Goal: Task Accomplishment & Management: Manage account settings

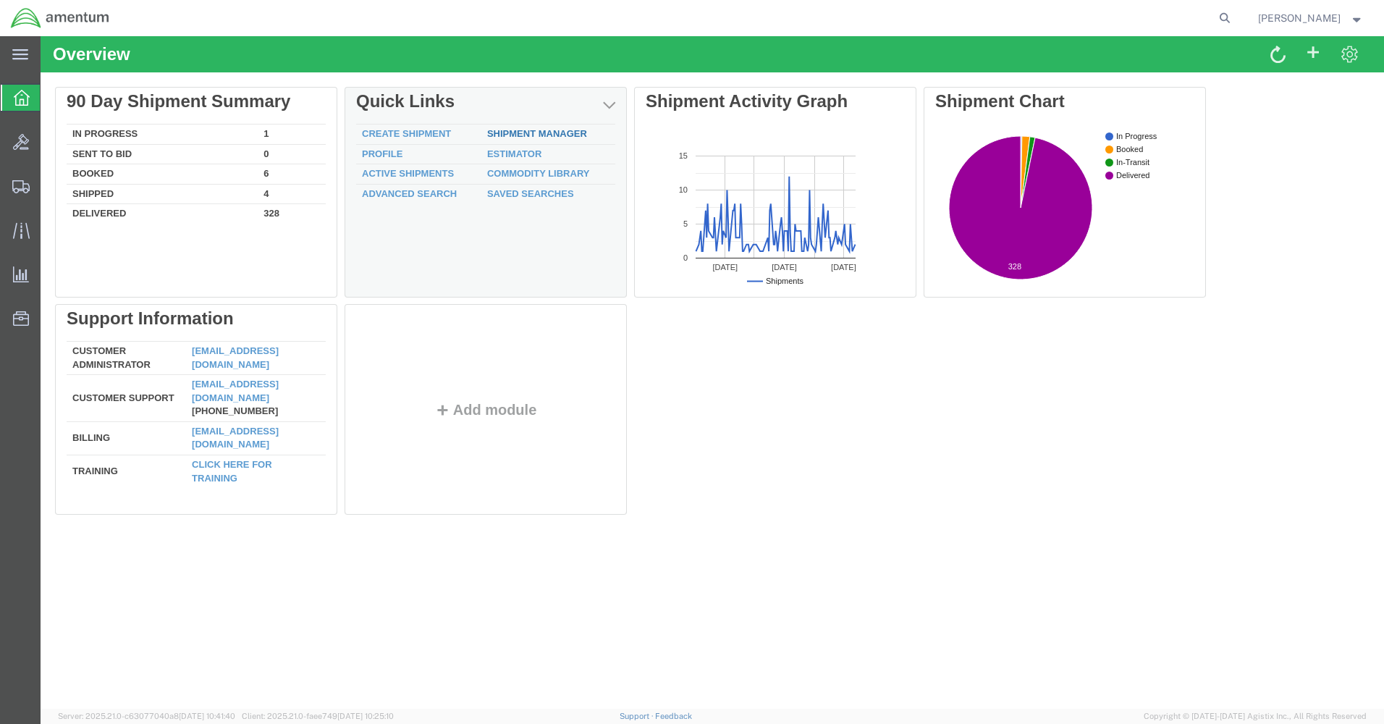
click at [503, 132] on link "Shipment Manager" at bounding box center [537, 133] width 100 height 11
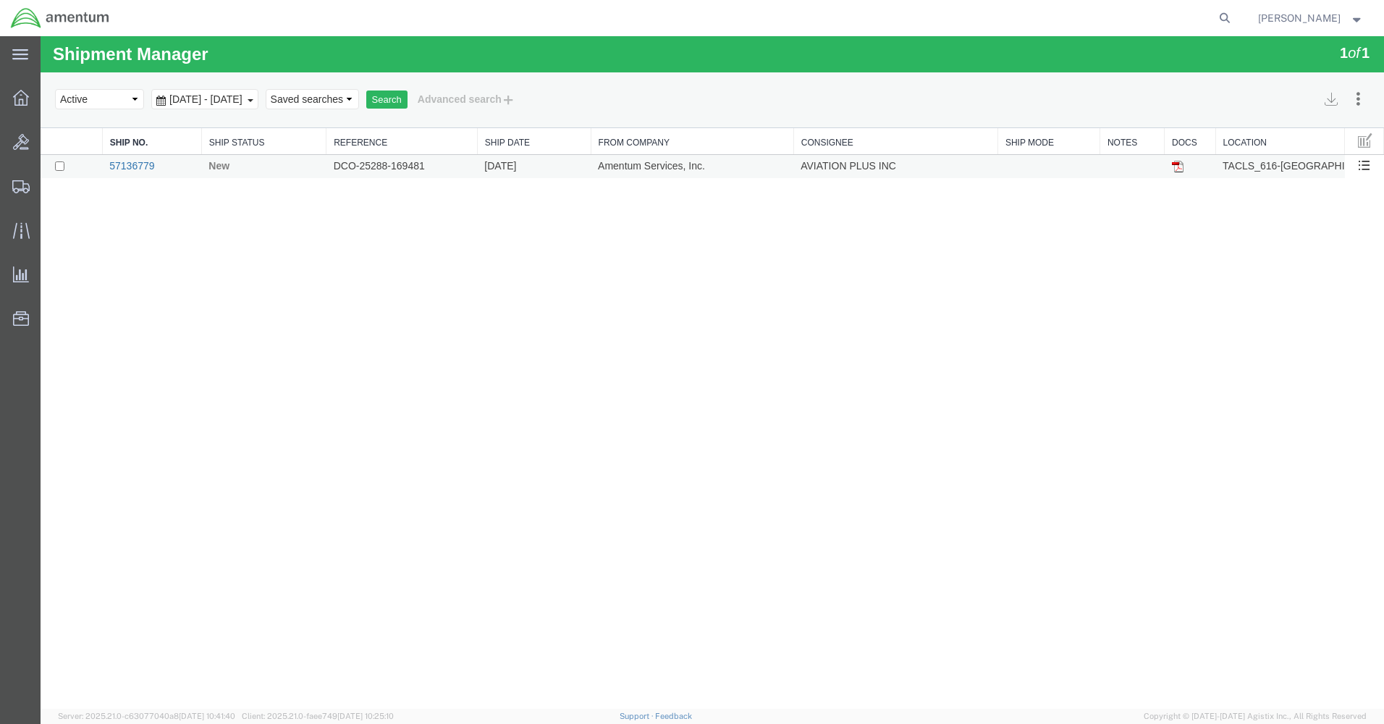
click at [144, 165] on link "57136779" at bounding box center [131, 166] width 45 height 12
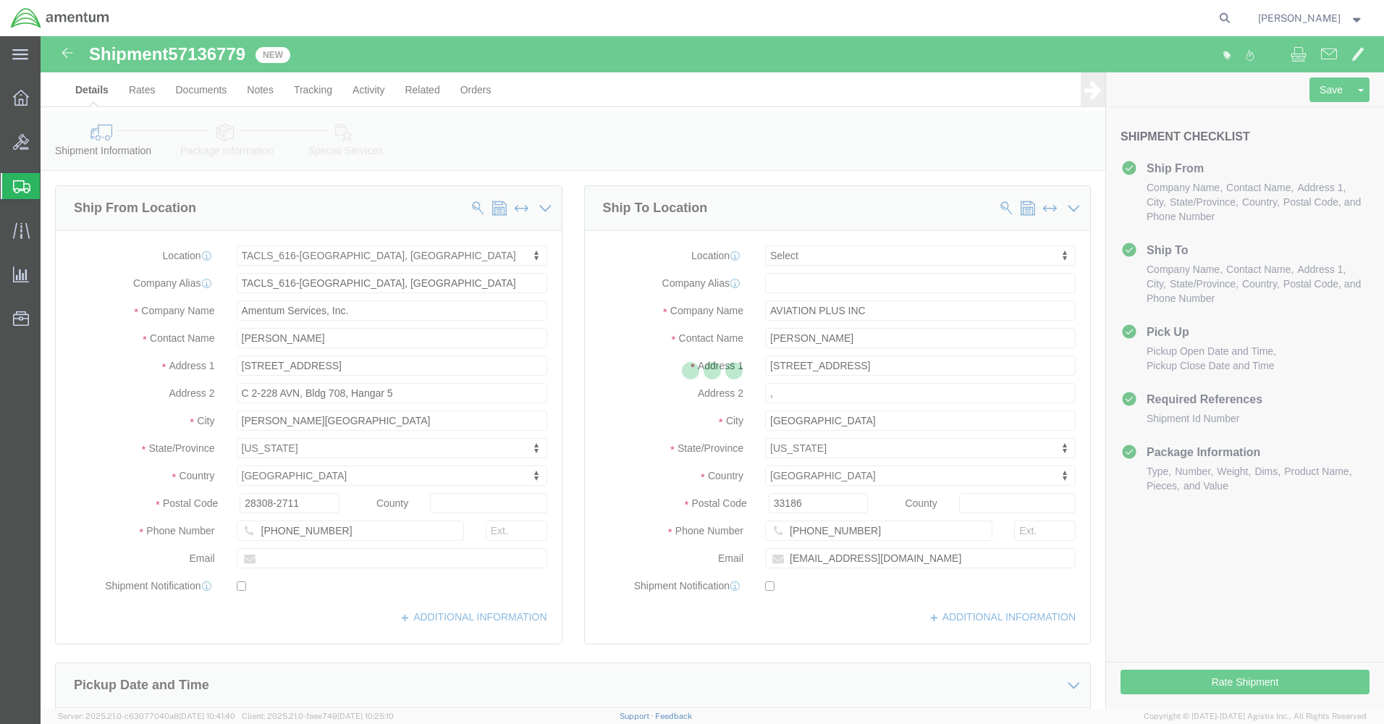
select select "42712"
select select
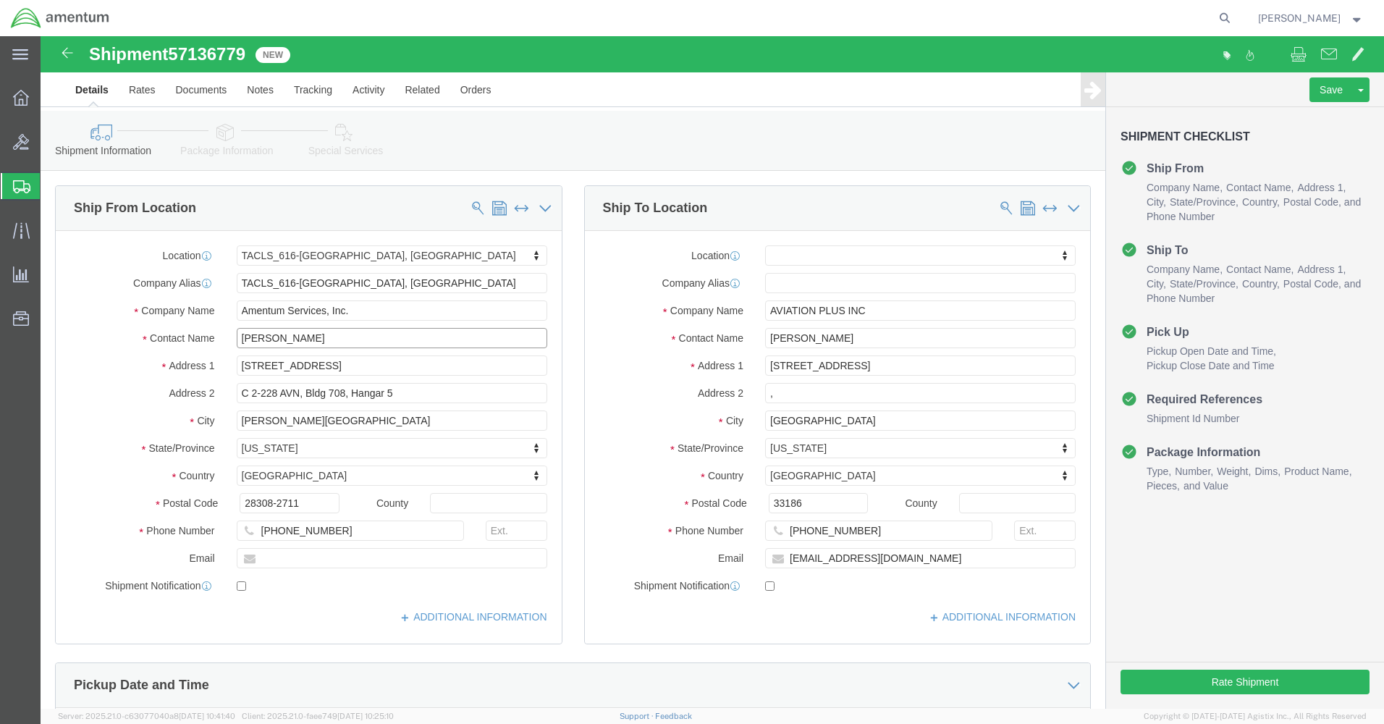
drag, startPoint x: 266, startPoint y: 303, endPoint x: 152, endPoint y: 303, distance: 113.6
click div "Contact Name [PERSON_NAME]"
type input "marcu"
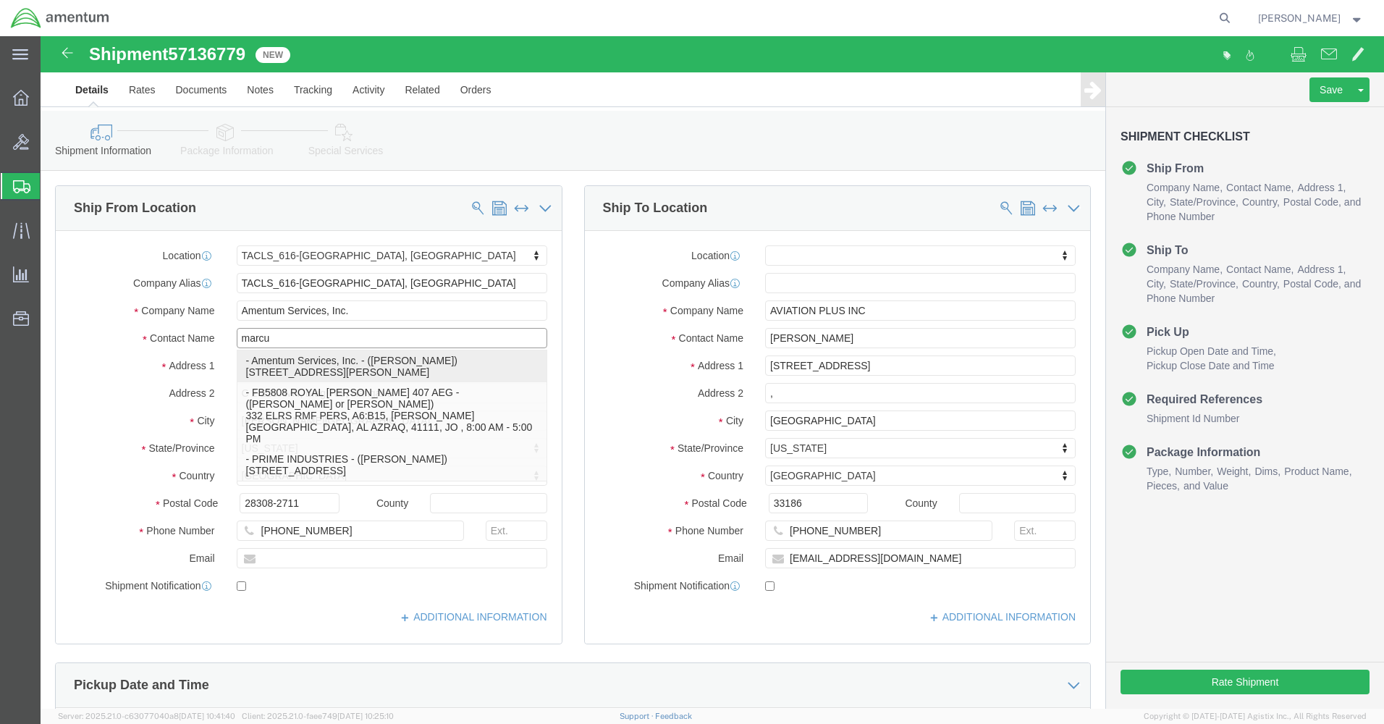
click p "- Amentum Services, Inc. - ([PERSON_NAME]) [STREET_ADDRESS][PERSON_NAME]"
select select
type input "[PERSON_NAME]"
type input "C 2-228 AVN"
type input "28308"
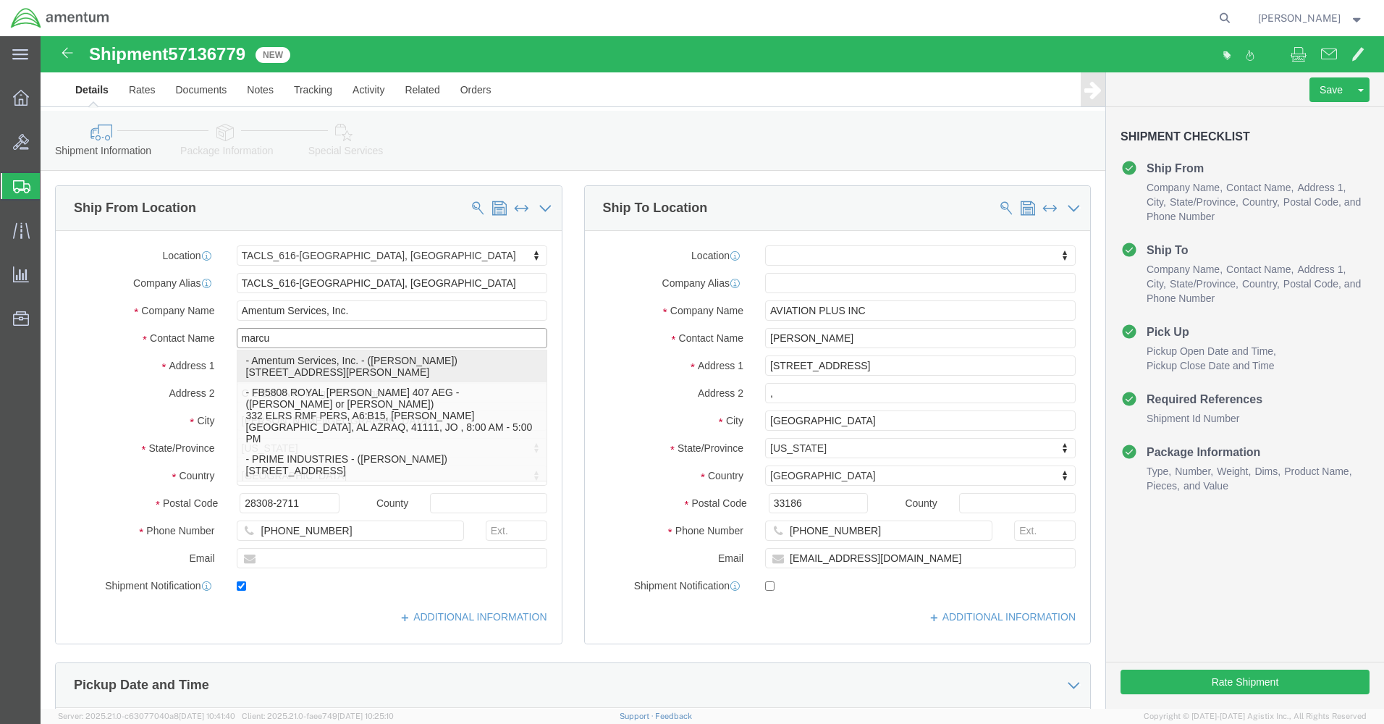
type input "[PHONE_NUMBER]"
type input "[PERSON_NAME][EMAIL_ADDRESS][PERSON_NAME][DOMAIN_NAME]"
checkbox input "true"
select select "NC"
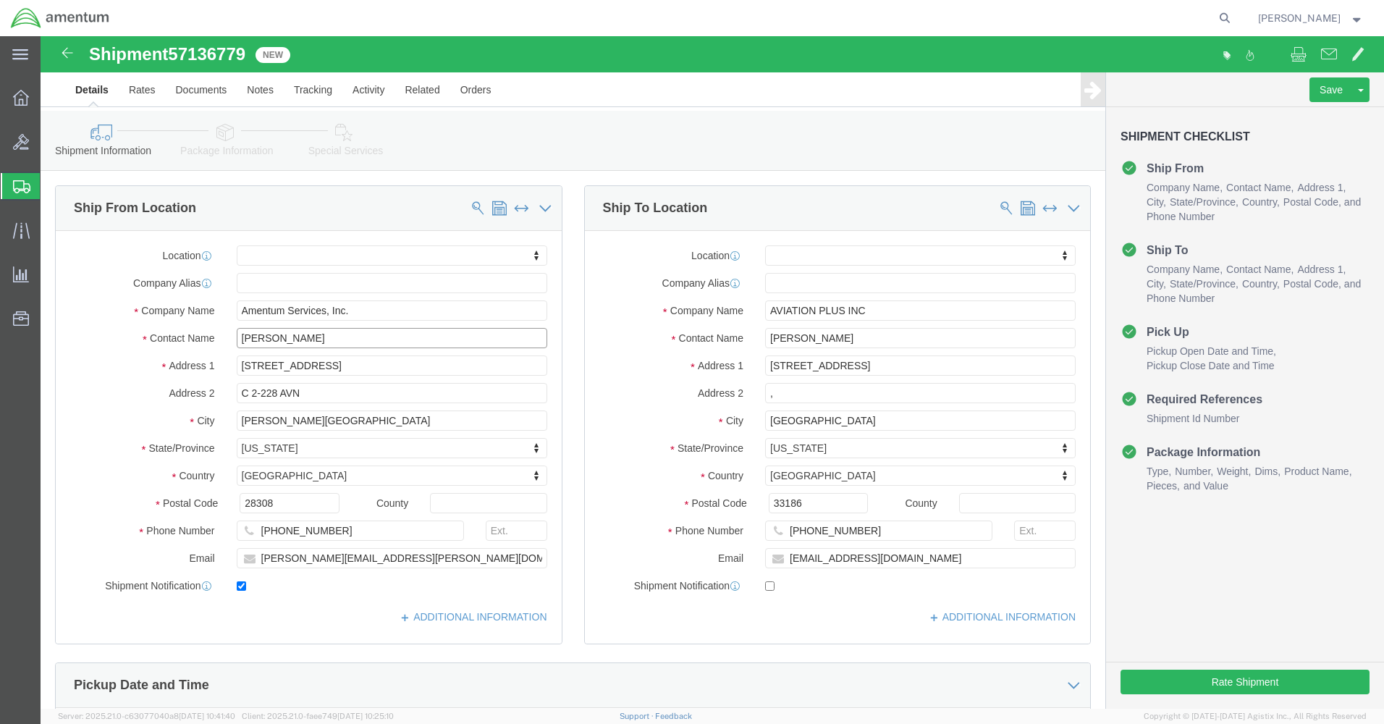
type input "[PERSON_NAME]"
click input "checkbox"
checkbox input "false"
click button "Rate Shipment"
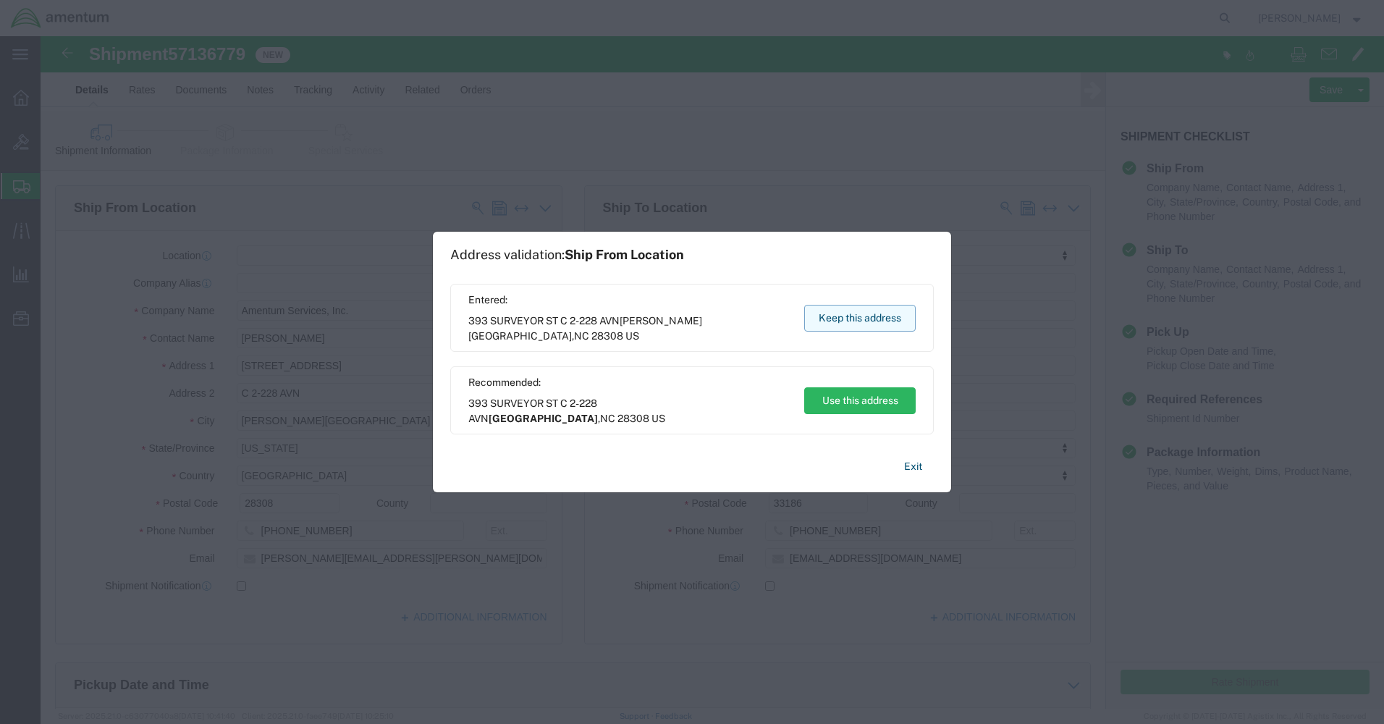
click at [864, 316] on button "Keep this address" at bounding box center [859, 318] width 111 height 27
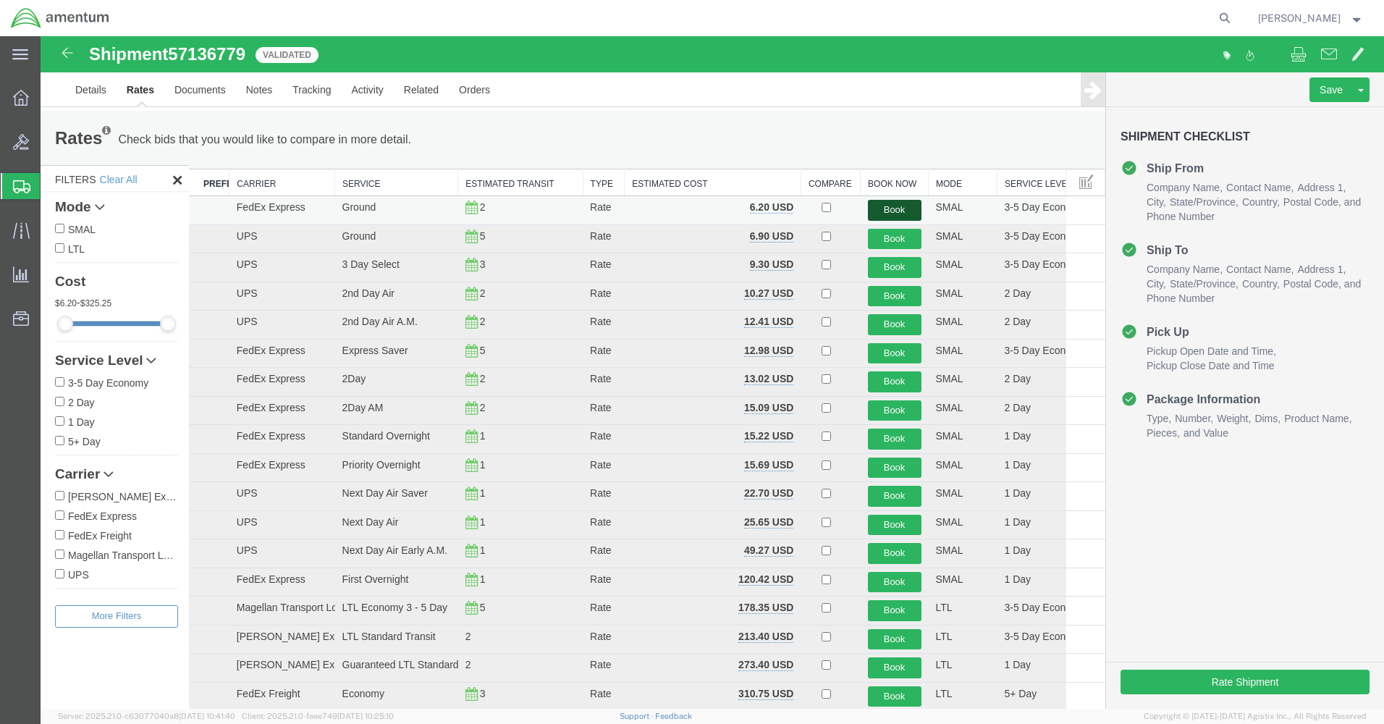
click at [900, 208] on button "Book" at bounding box center [895, 210] width 54 height 21
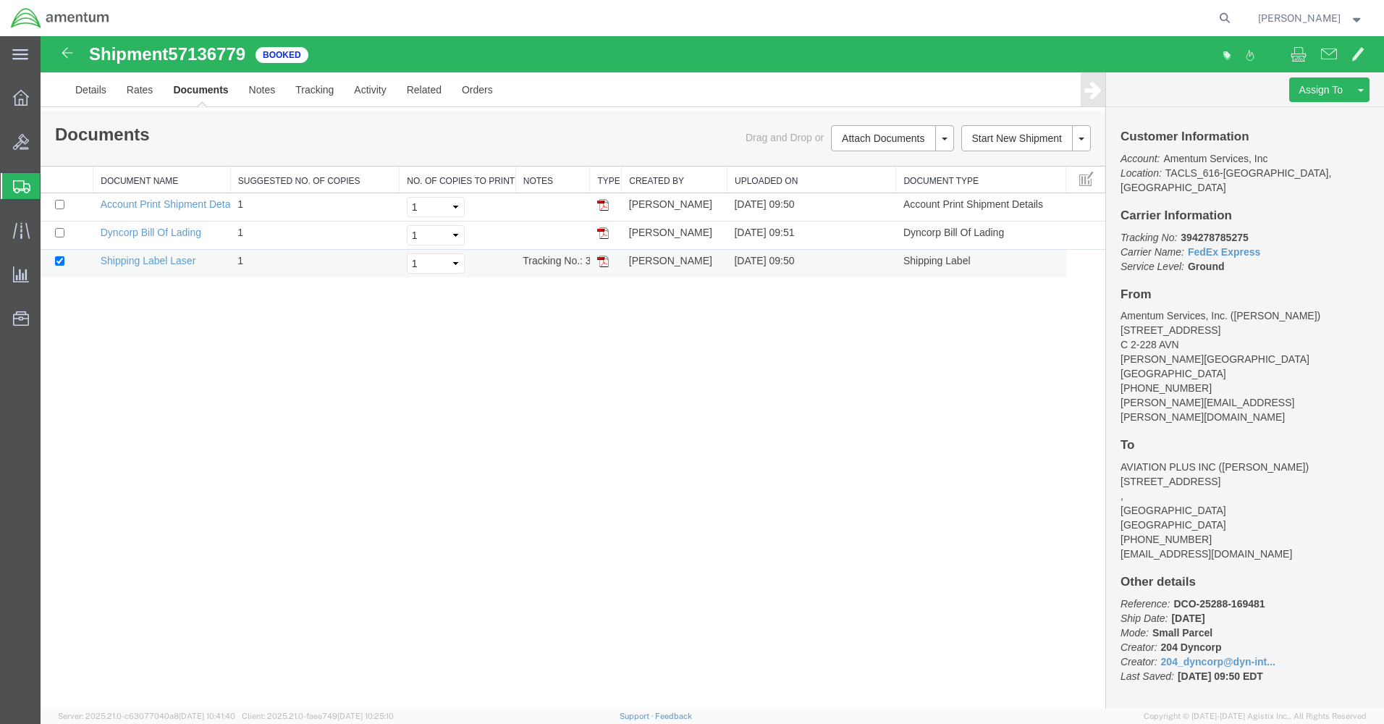
click at [611, 261] on td at bounding box center [606, 264] width 32 height 28
click at [607, 260] on img at bounding box center [603, 262] width 12 height 12
click at [112, 94] on link "Details" at bounding box center [90, 89] width 51 height 35
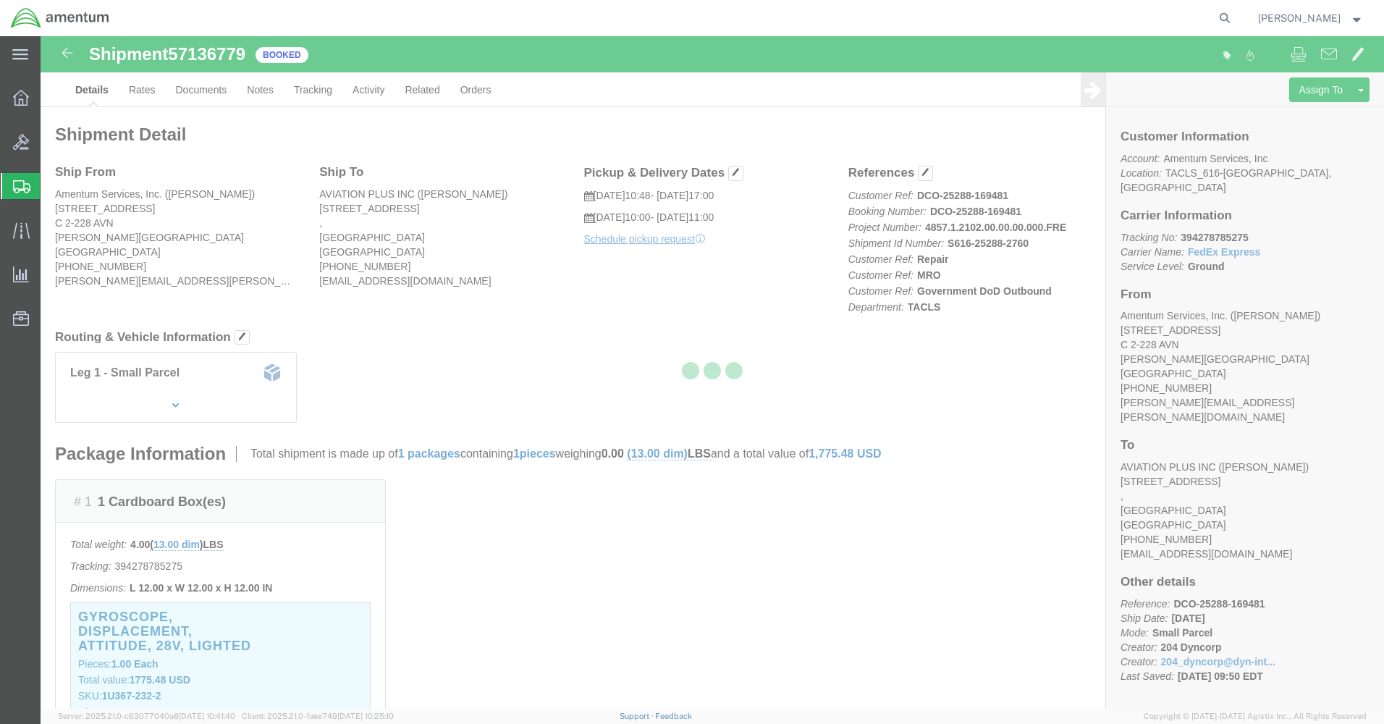
click at [688, 311] on div at bounding box center [712, 372] width 1343 height 672
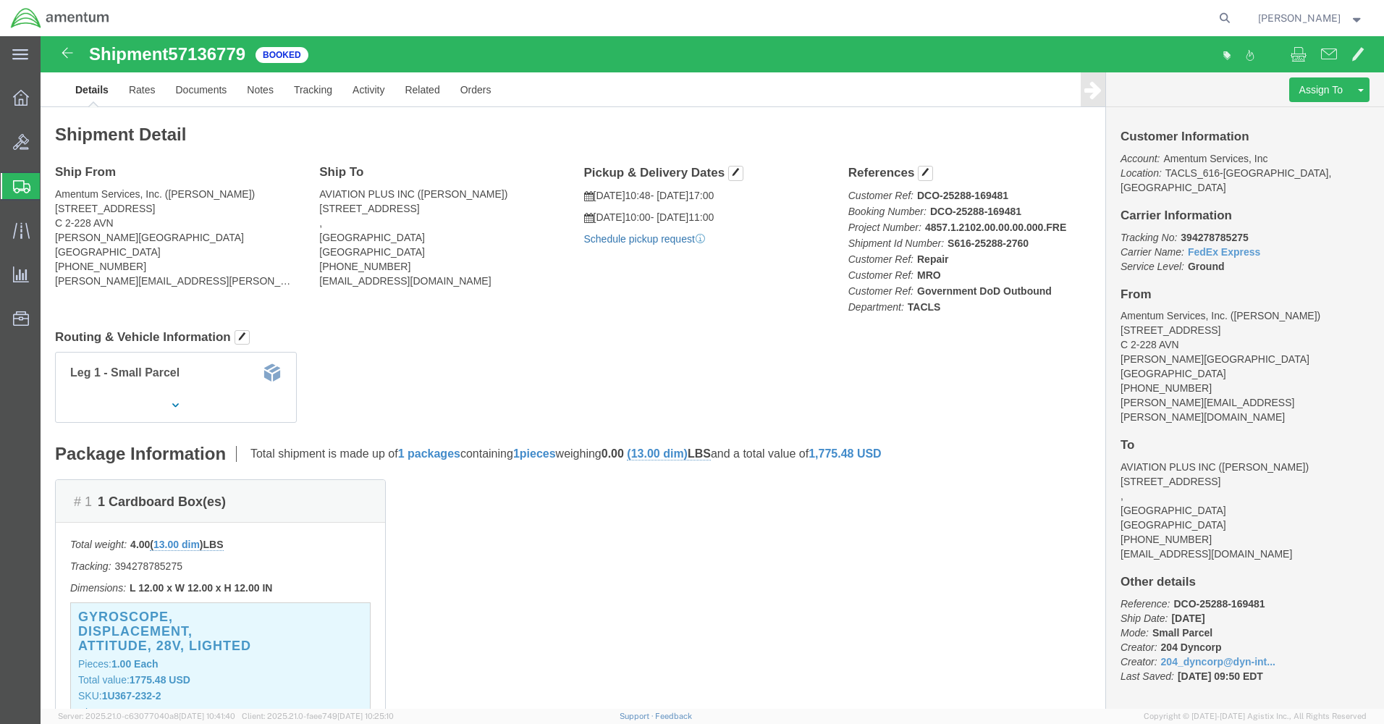
click link "Schedule pickup request"
click at [22, 103] on icon at bounding box center [21, 98] width 16 height 16
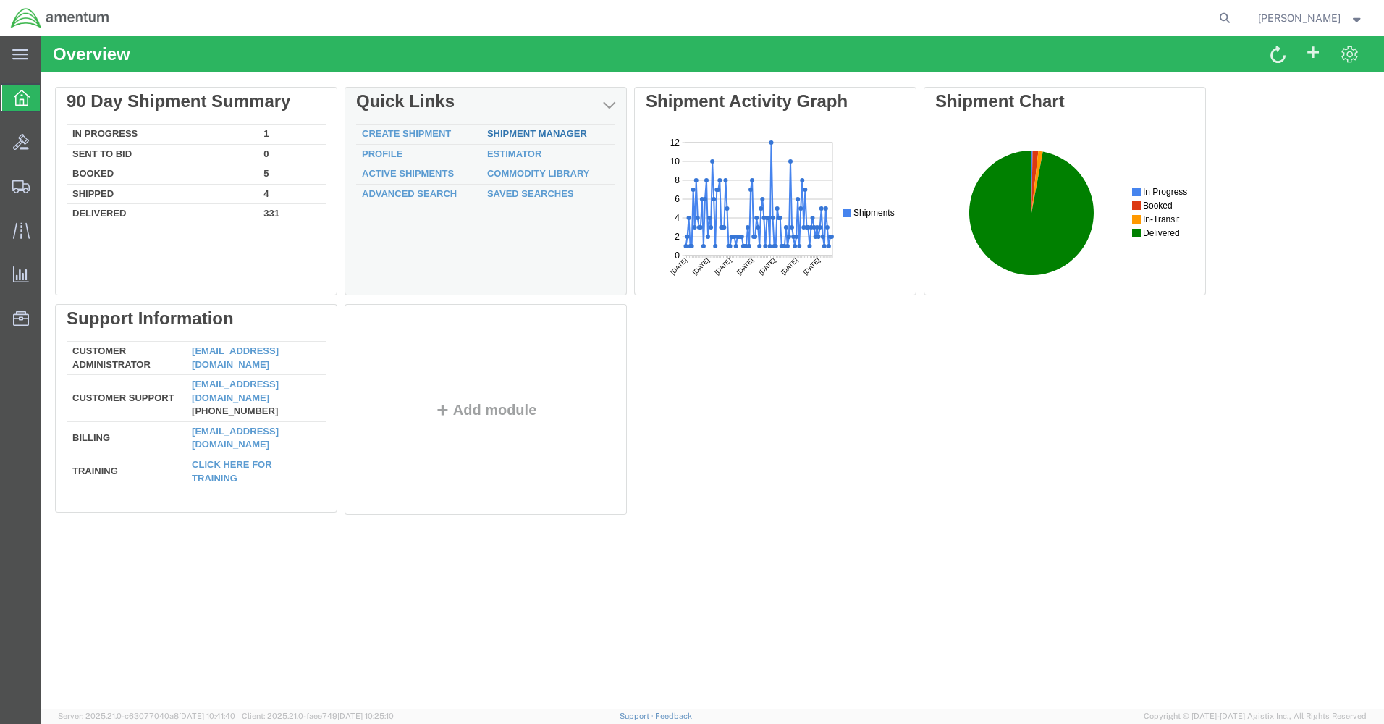
click at [518, 128] on link "Shipment Manager" at bounding box center [537, 133] width 100 height 11
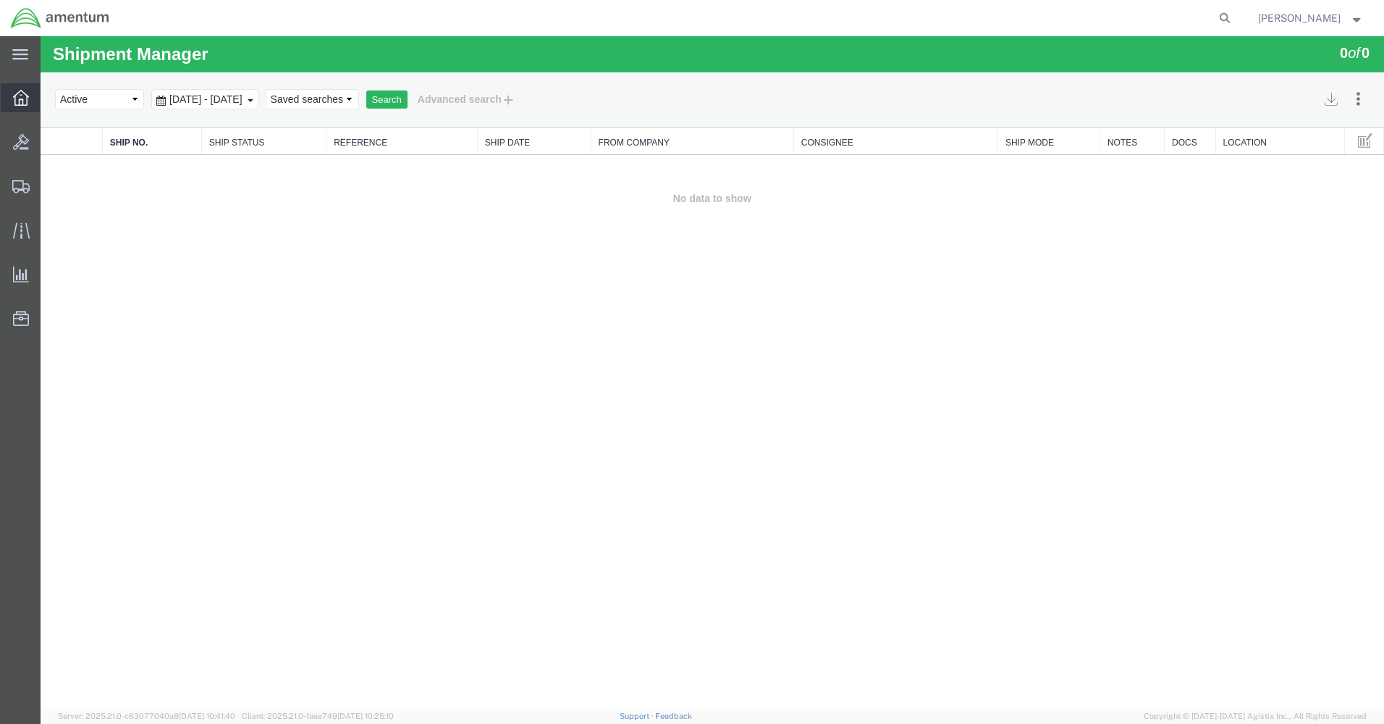
click at [21, 103] on icon at bounding box center [21, 98] width 16 height 16
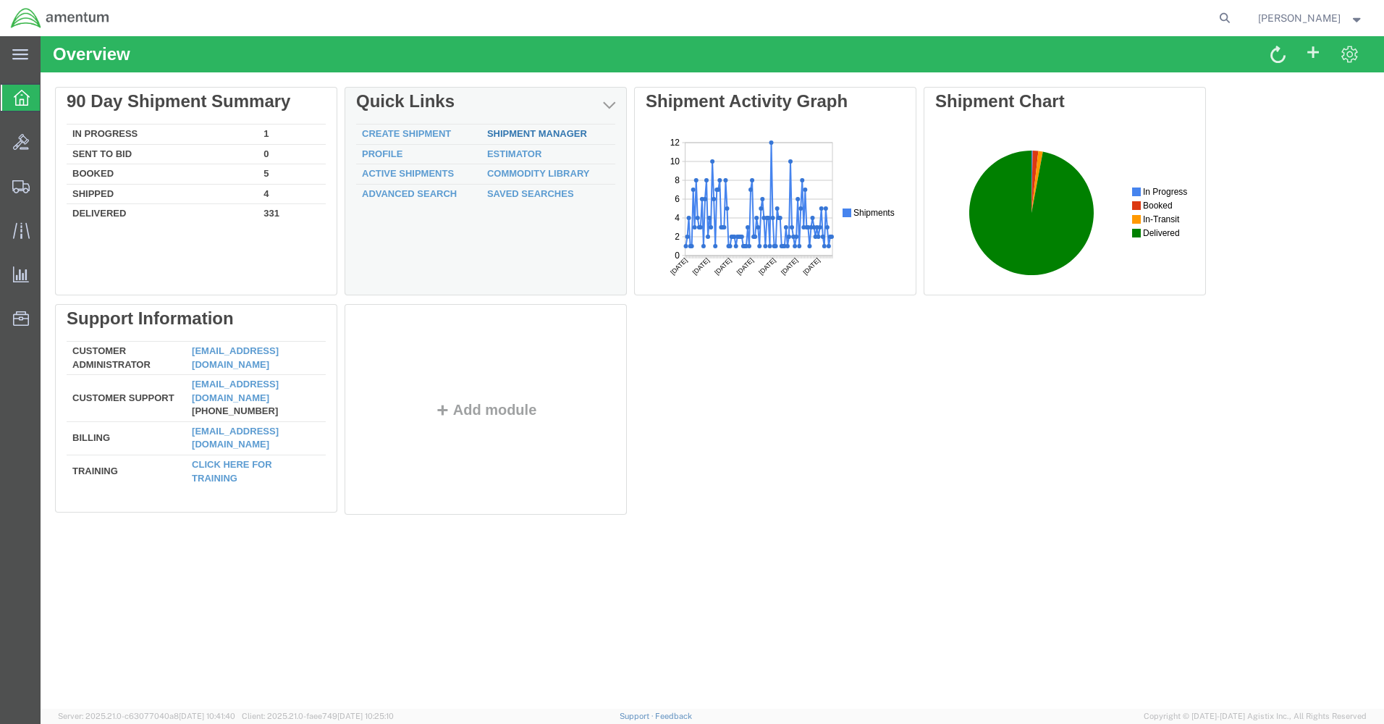
click at [531, 135] on link "Shipment Manager" at bounding box center [537, 133] width 100 height 11
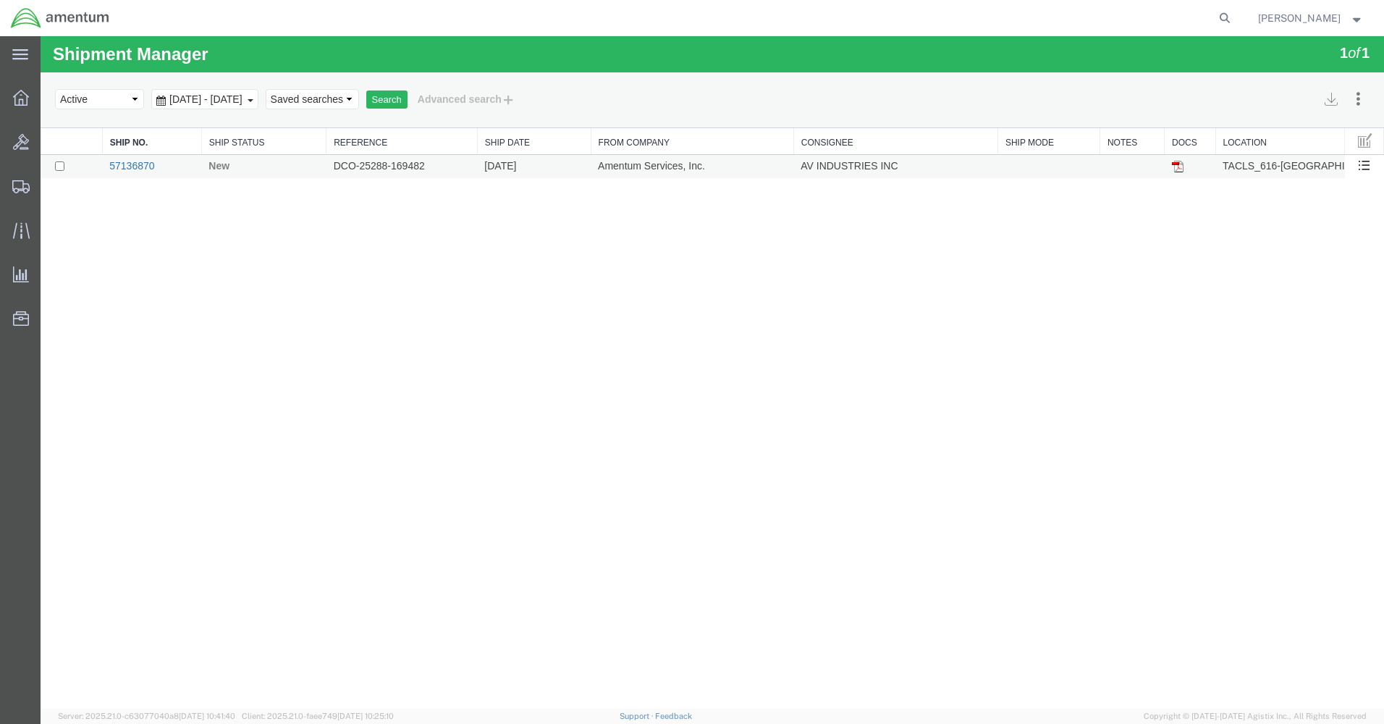
click at [126, 169] on link "57136870" at bounding box center [131, 166] width 45 height 12
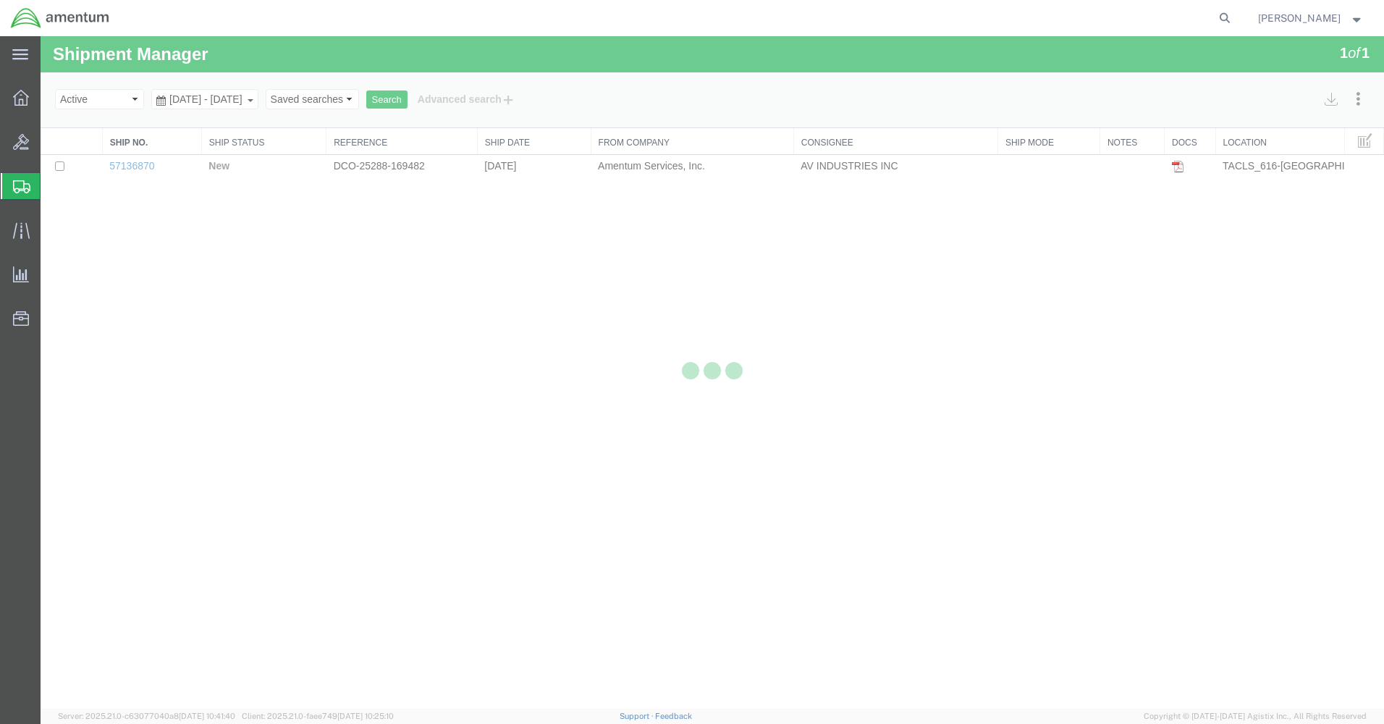
select select "42712"
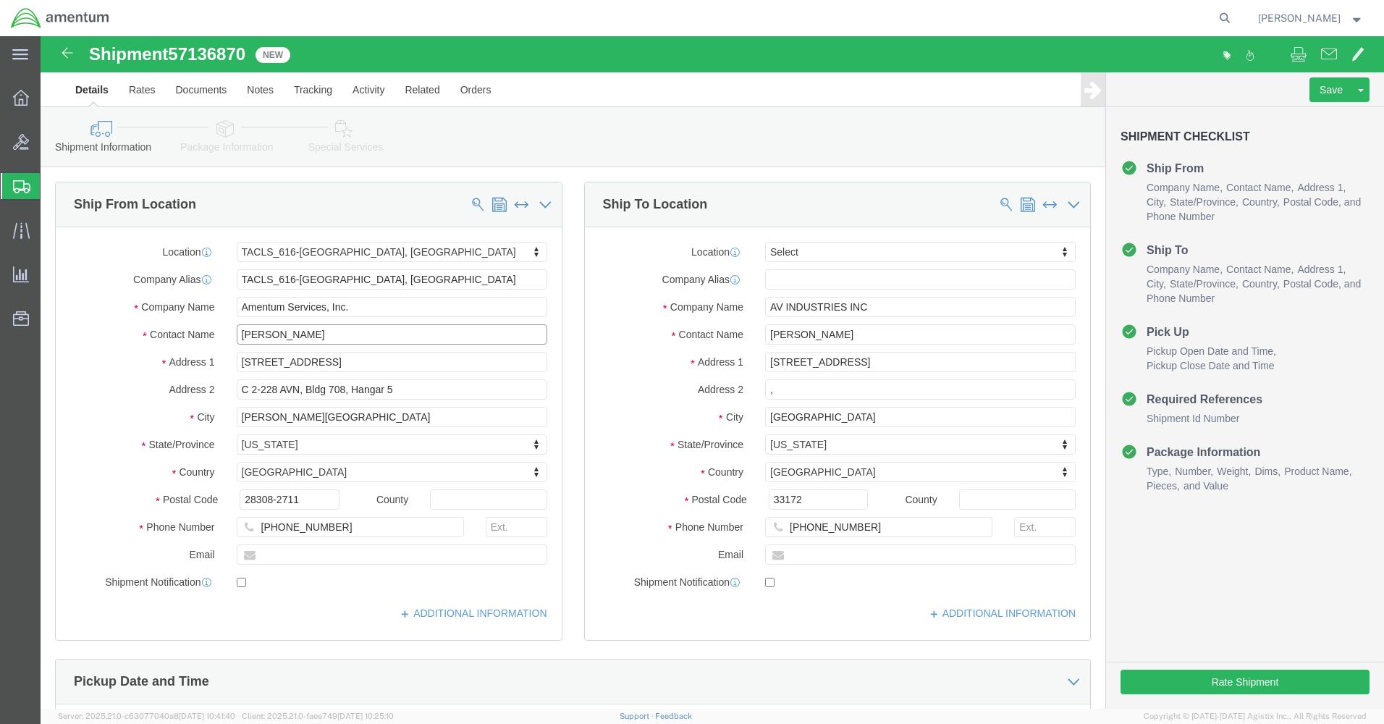
drag, startPoint x: 268, startPoint y: 297, endPoint x: 181, endPoint y: 301, distance: 86.9
click div "Contact Name [PERSON_NAME]"
type input "marc"
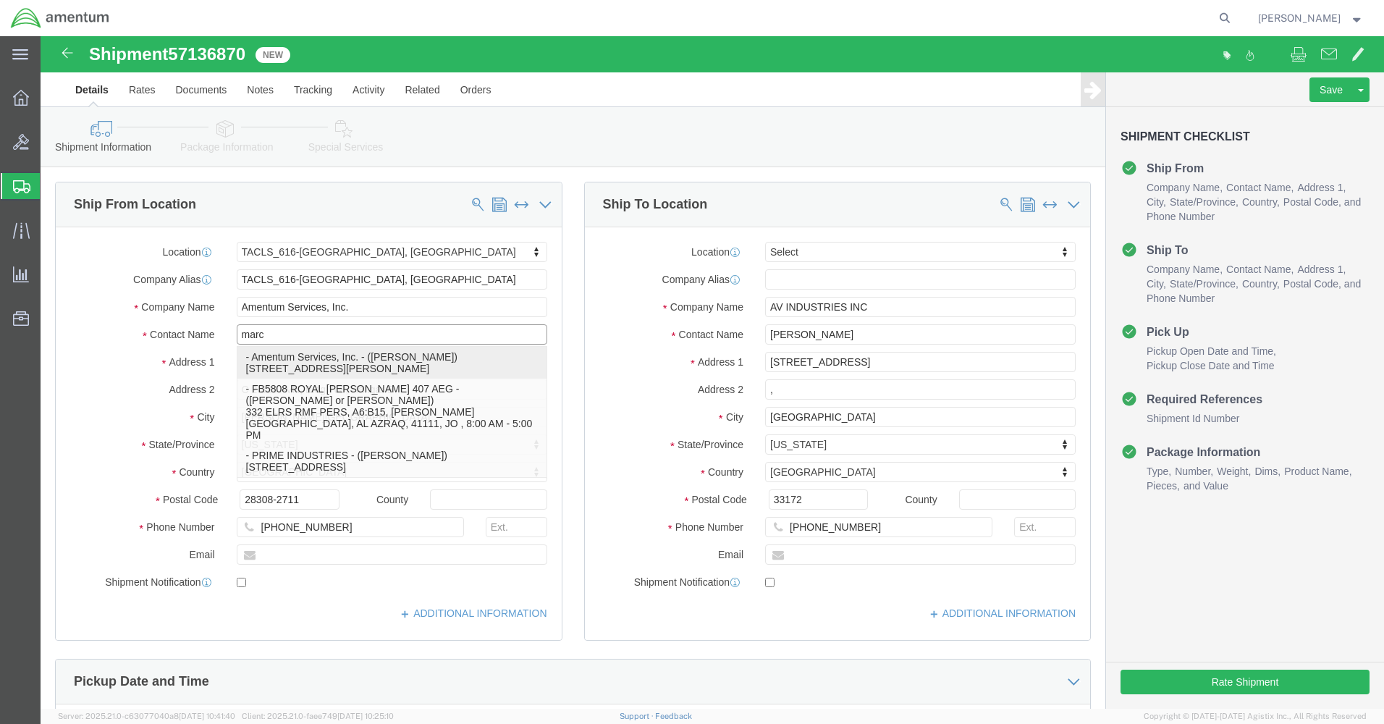
click p "- Amentum Services, Inc. - ([PERSON_NAME]) [STREET_ADDRESS][PERSON_NAME]"
select select
type input "[PERSON_NAME]"
type input "C 2-228 AVN"
type input "28308"
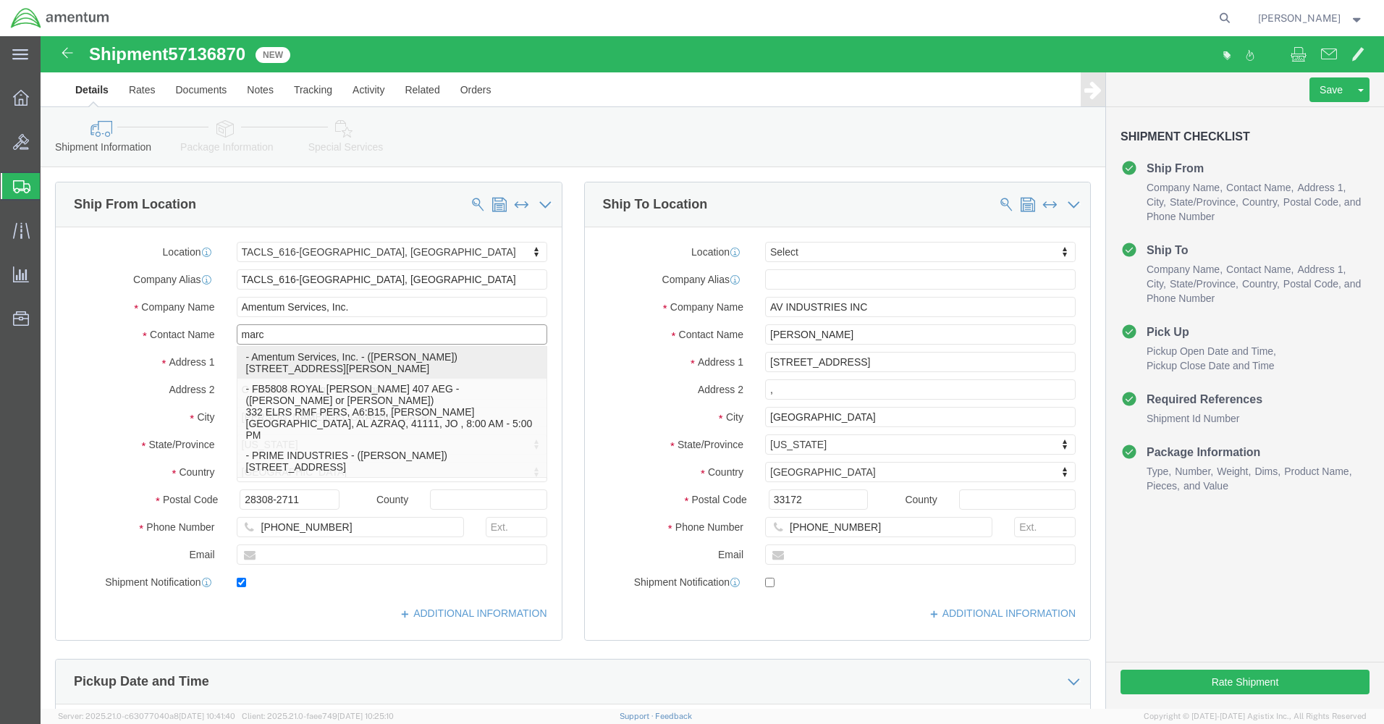
type input "[PHONE_NUMBER]"
type input "[PERSON_NAME][EMAIL_ADDRESS][PERSON_NAME][DOMAIN_NAME]"
checkbox input "true"
select select "NC"
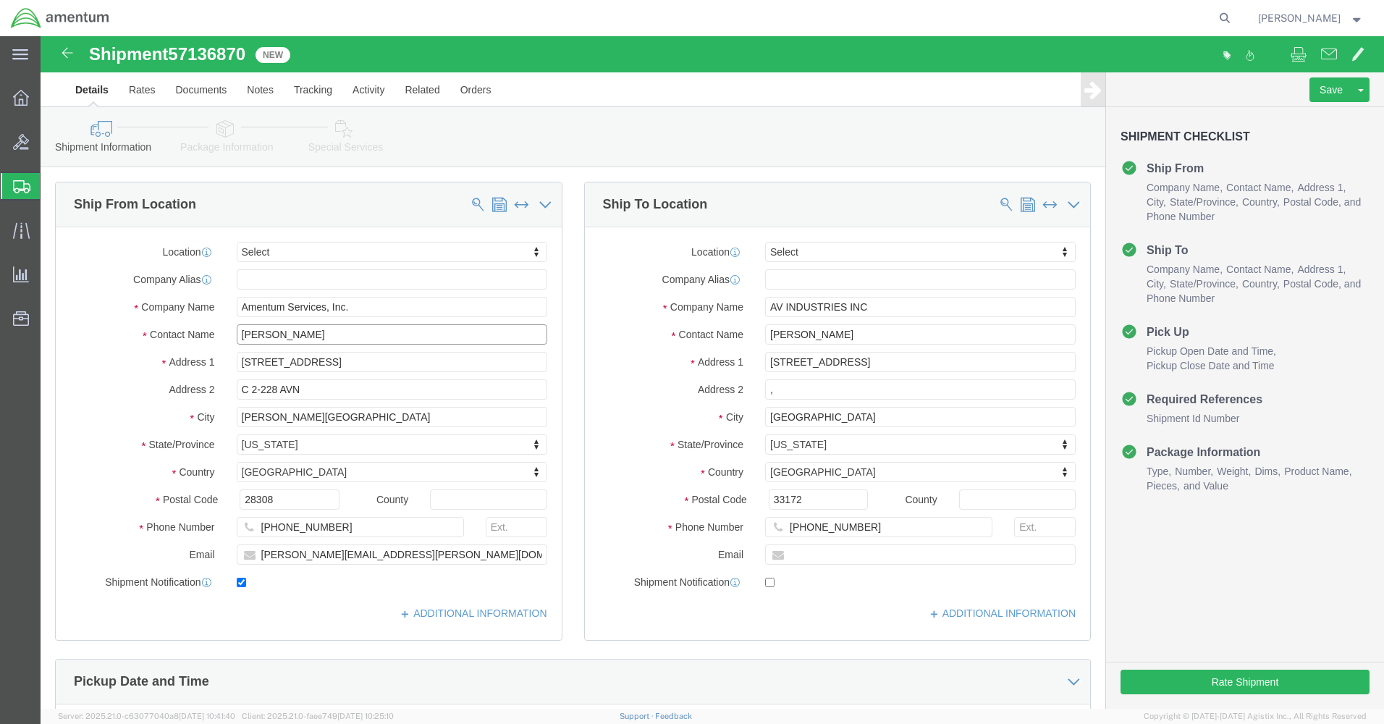
type input "[PERSON_NAME]"
click label
click input "checkbox"
checkbox input "false"
click button "Rate Shipment"
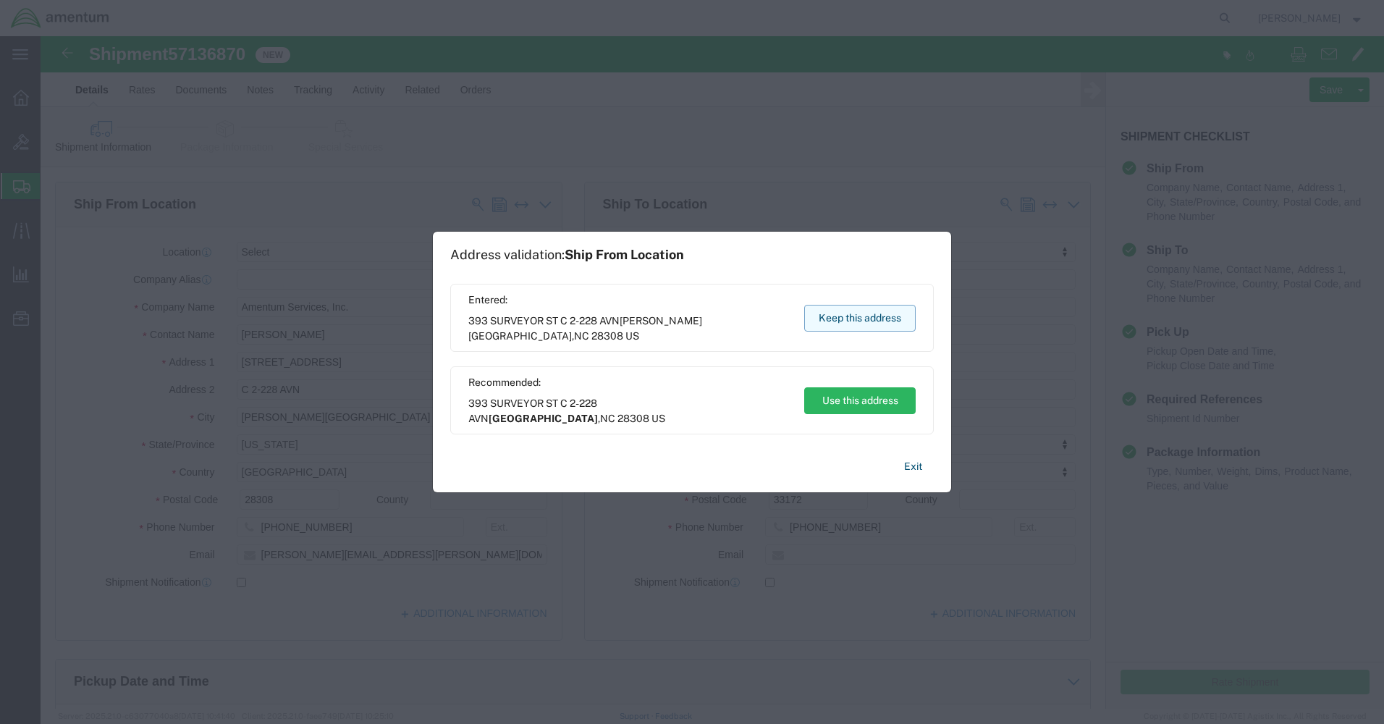
click at [892, 317] on button "Keep this address" at bounding box center [859, 318] width 111 height 27
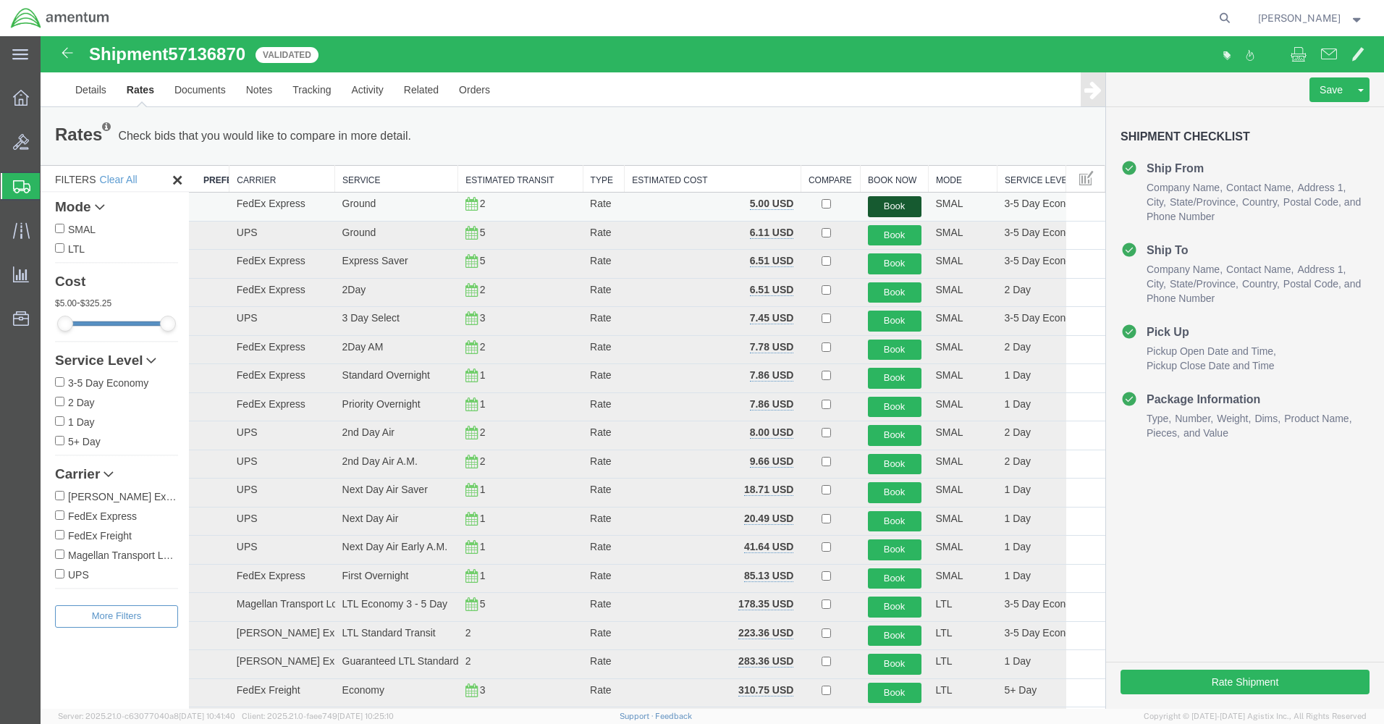
click at [882, 210] on button "Book" at bounding box center [895, 206] width 54 height 21
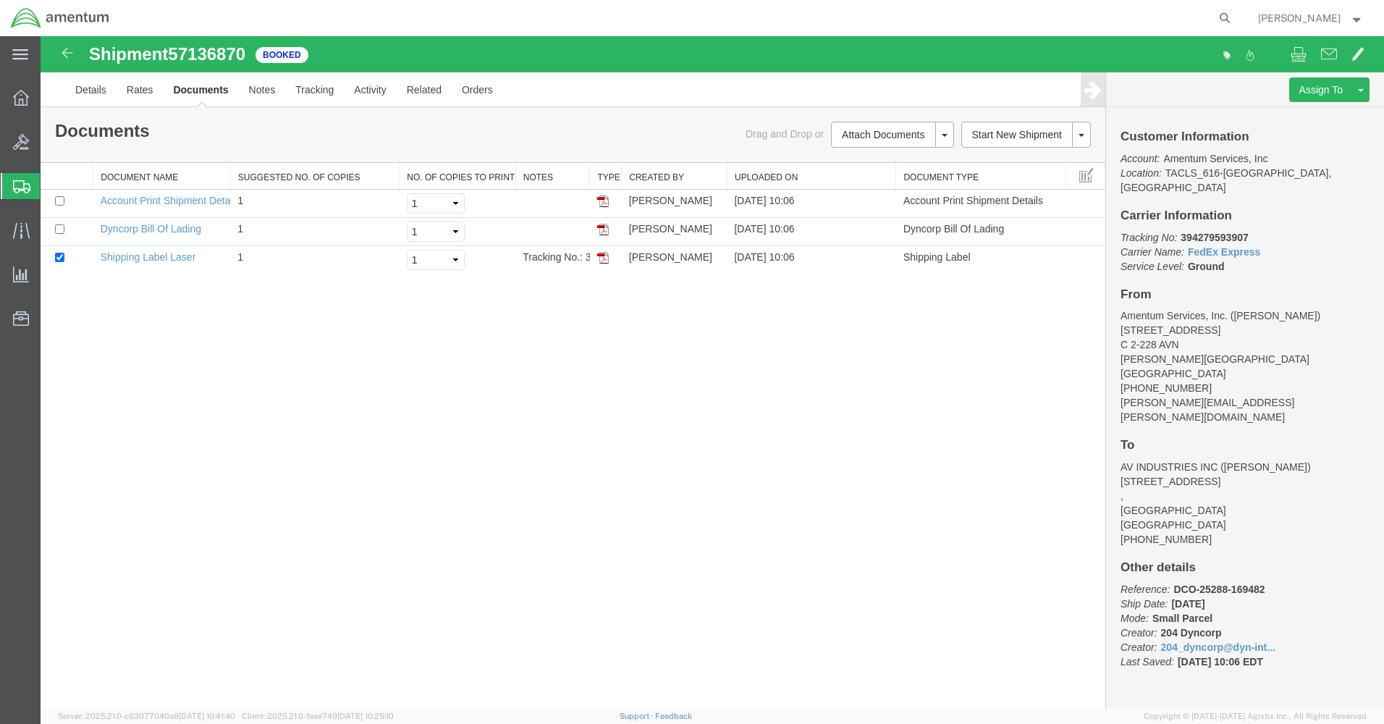
drag, startPoint x: 601, startPoint y: 256, endPoint x: 86, endPoint y: 334, distance: 520.5
click at [601, 256] on img at bounding box center [603, 258] width 12 height 12
click at [83, 85] on link "Details" at bounding box center [90, 89] width 51 height 35
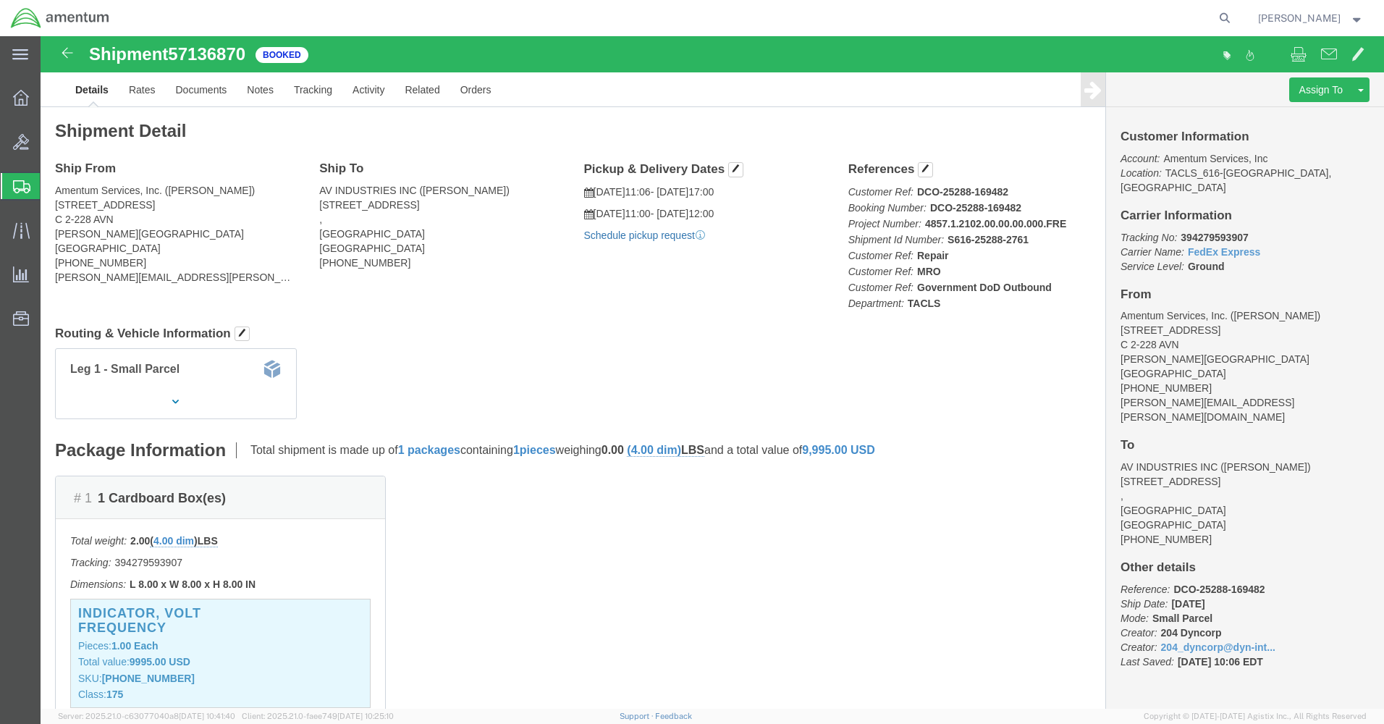
click link "Schedule pickup request"
